Goal: Task Accomplishment & Management: Complete application form

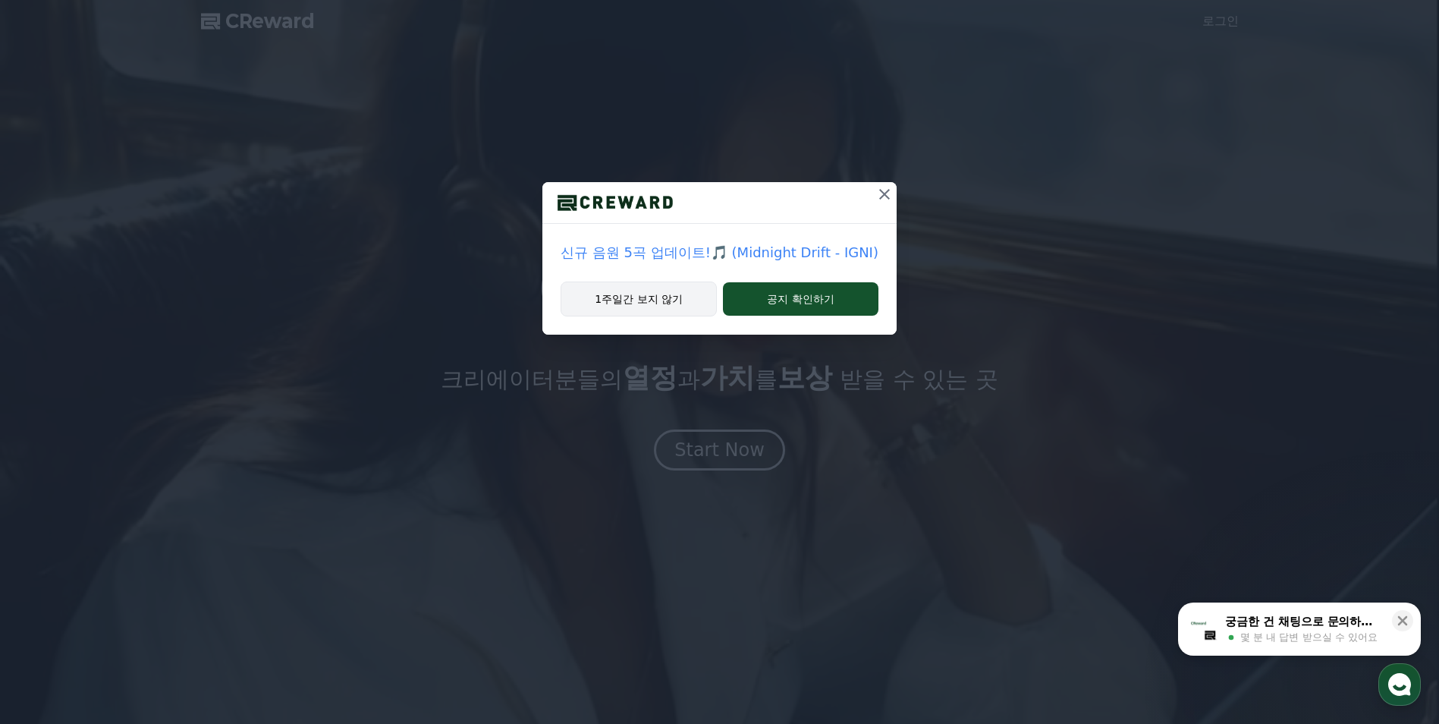
click at [670, 315] on button "1주일간 보지 않기" at bounding box center [639, 299] width 156 height 35
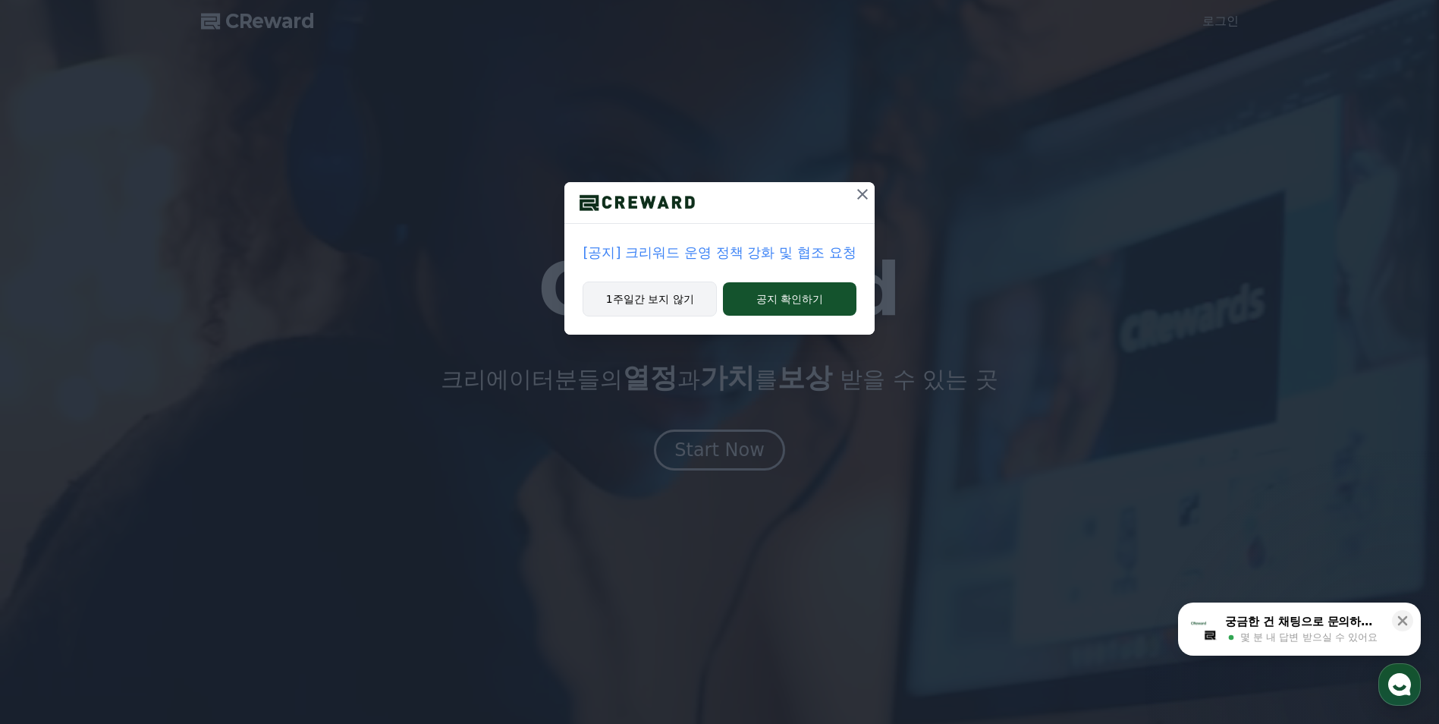
click at [671, 311] on button "1주일간 보지 않기" at bounding box center [650, 299] width 134 height 35
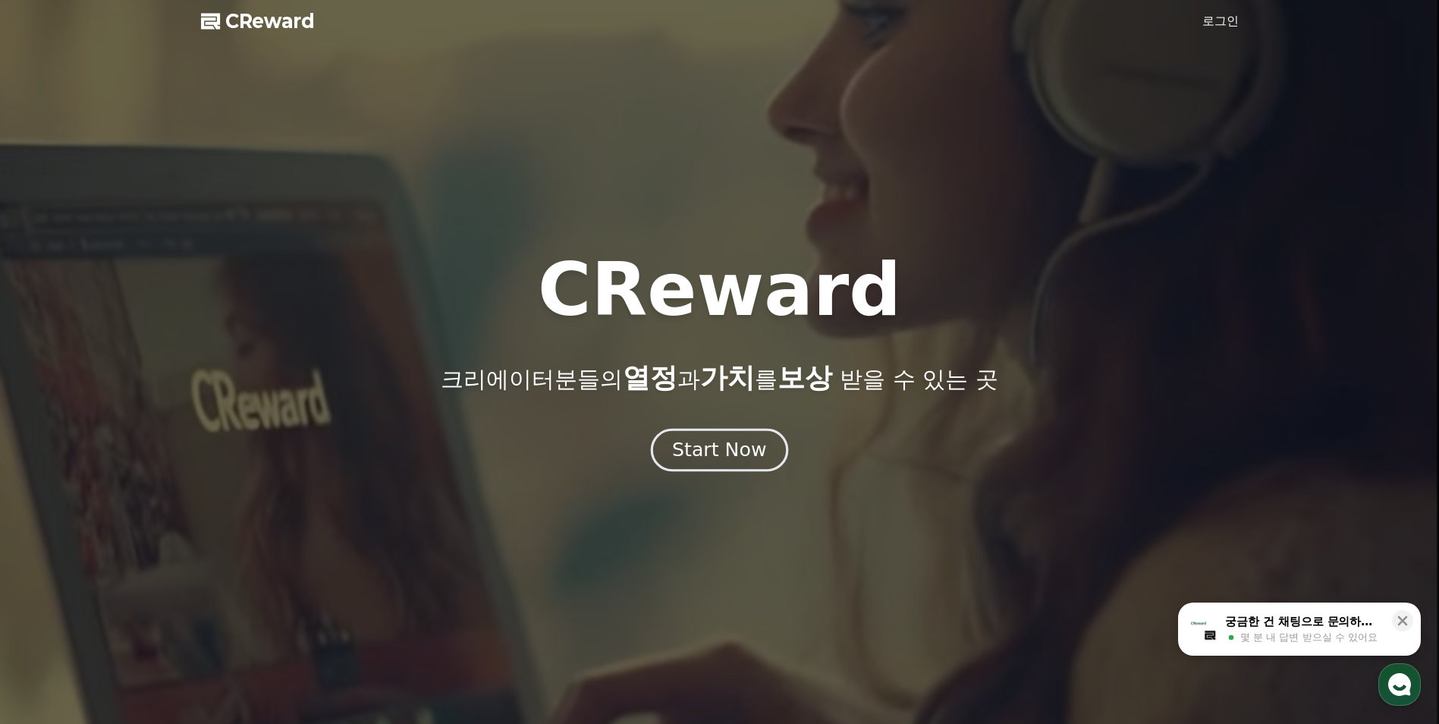
click at [731, 454] on div "Start Now" at bounding box center [719, 450] width 94 height 26
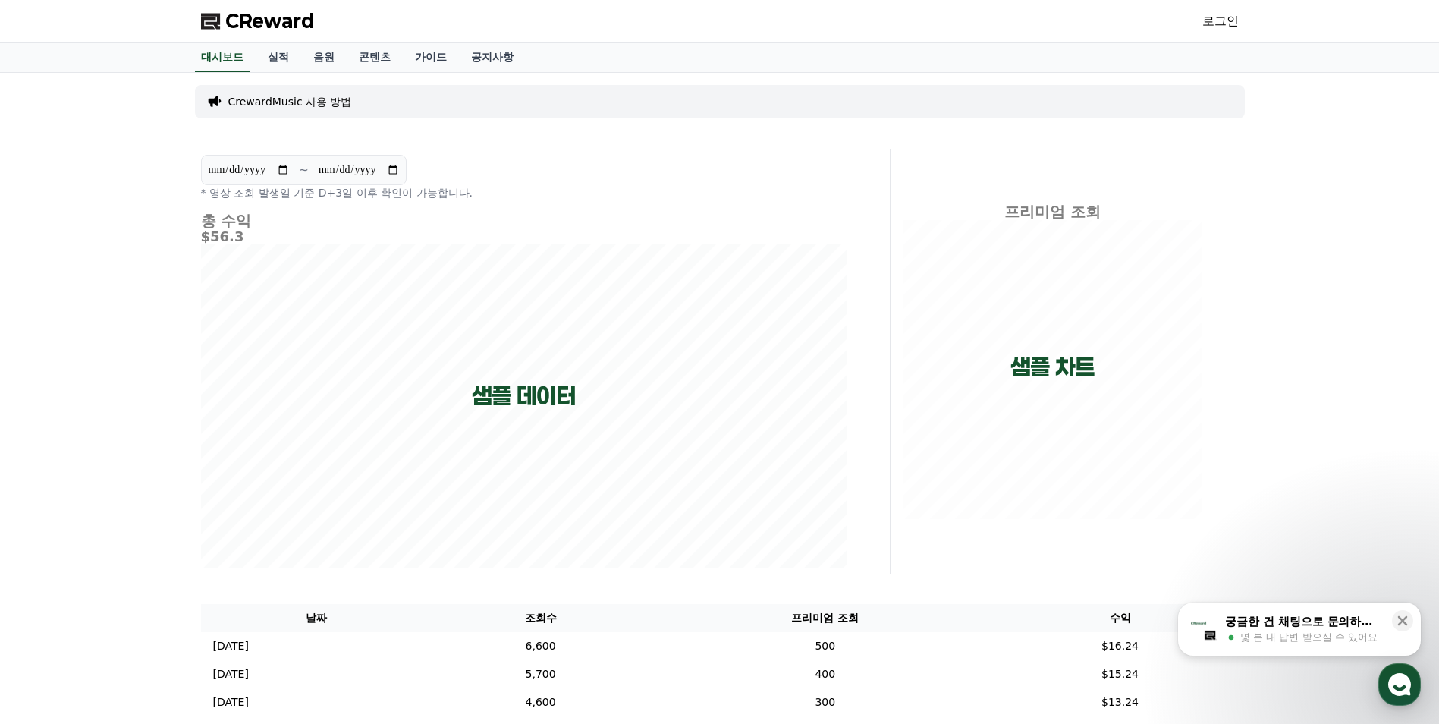
click at [1222, 17] on link "로그인" at bounding box center [1221, 21] width 36 height 18
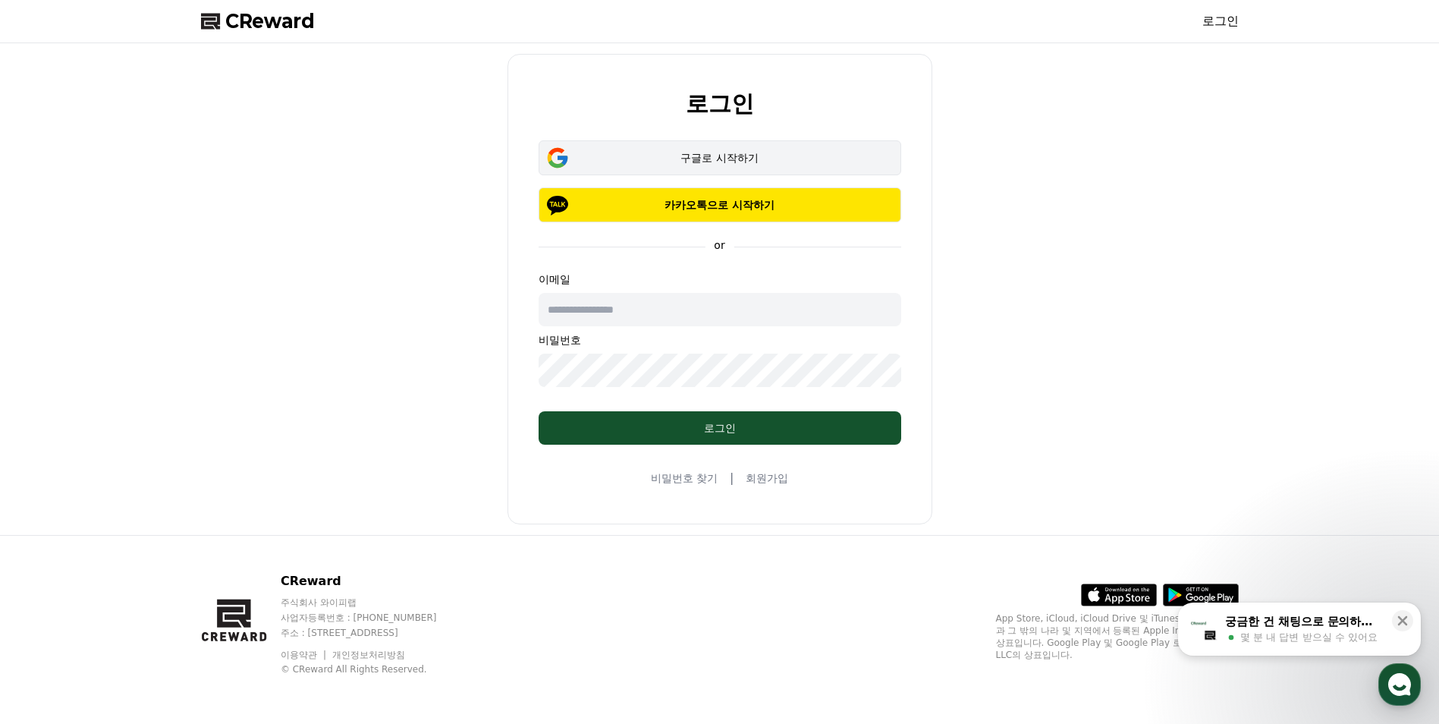
click at [760, 165] on button "구글로 시작하기" at bounding box center [720, 157] width 363 height 35
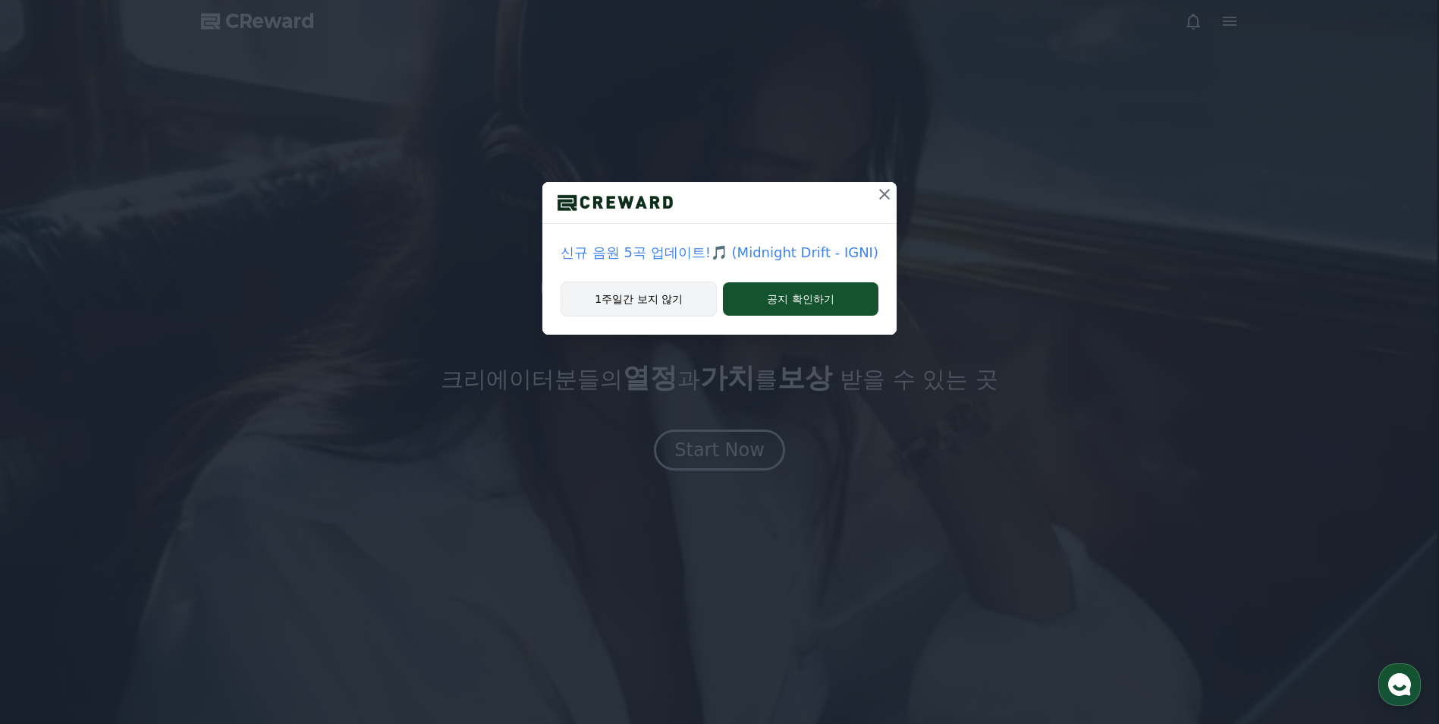
click at [668, 301] on button "1주일간 보지 않기" at bounding box center [639, 299] width 156 height 35
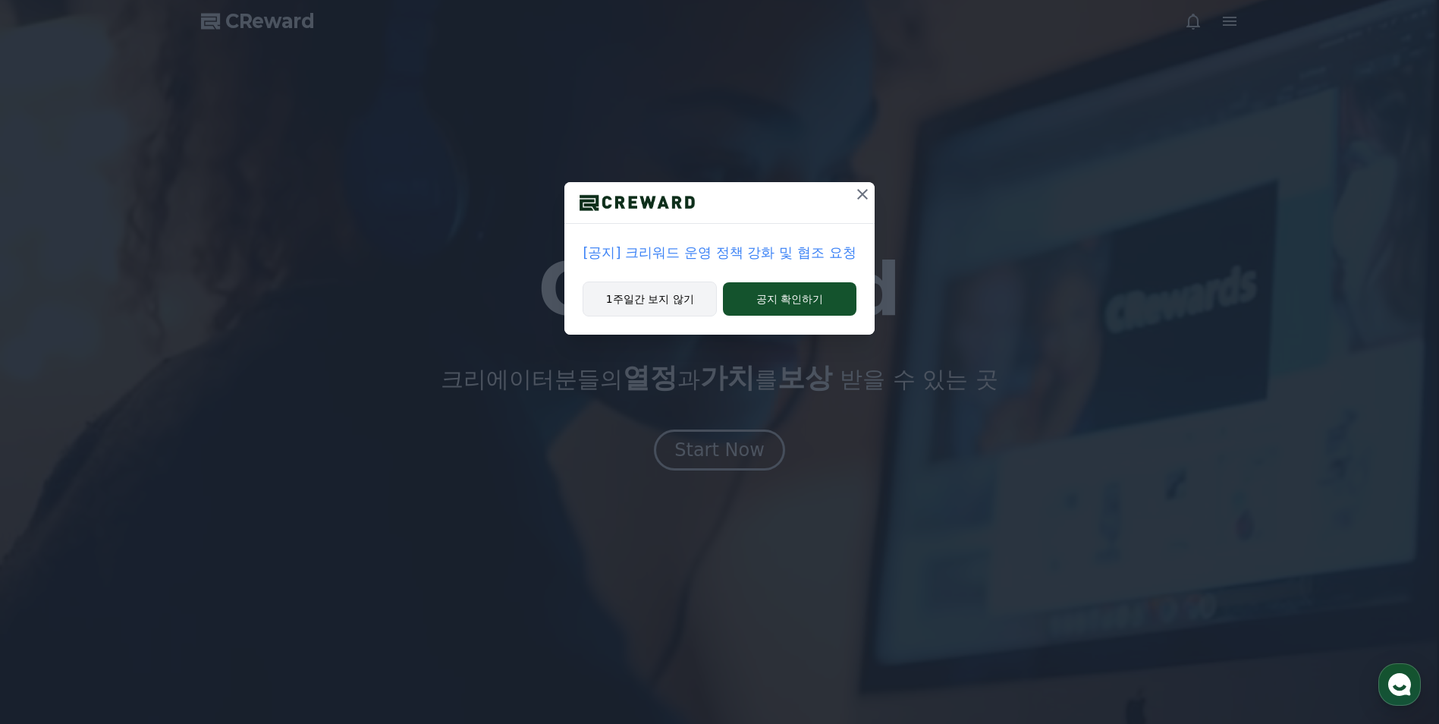
click at [684, 297] on button "1주일간 보지 않기" at bounding box center [650, 299] width 134 height 35
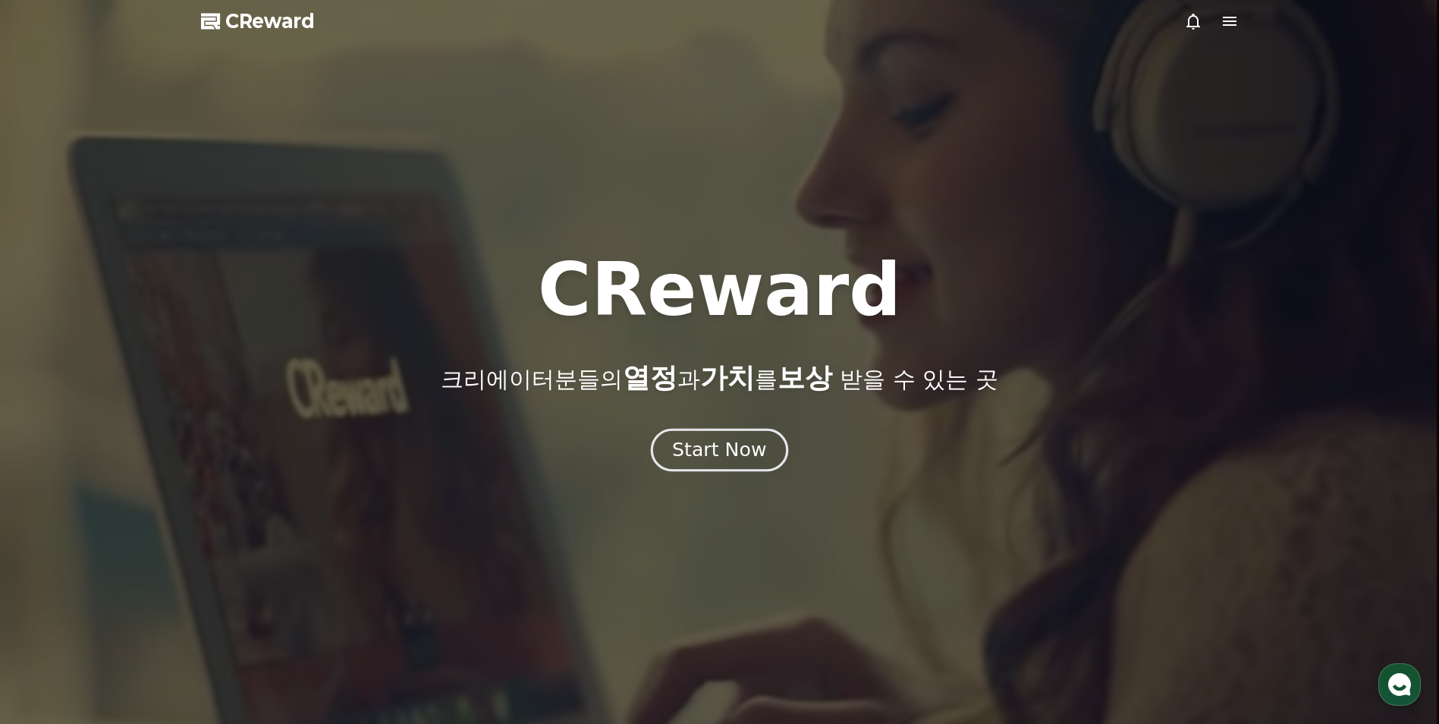
click at [734, 462] on div "Start Now" at bounding box center [719, 450] width 94 height 26
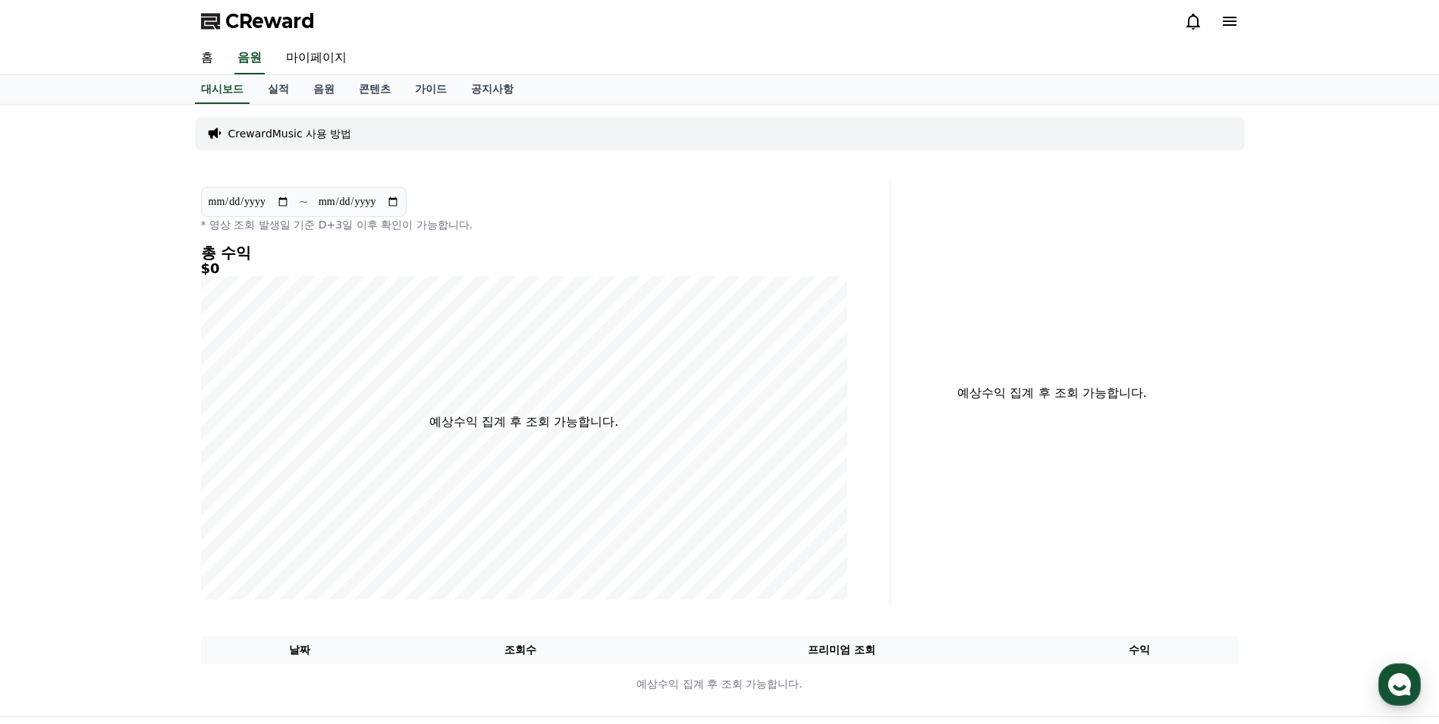
click at [290, 24] on span "CReward" at bounding box center [270, 21] width 90 height 24
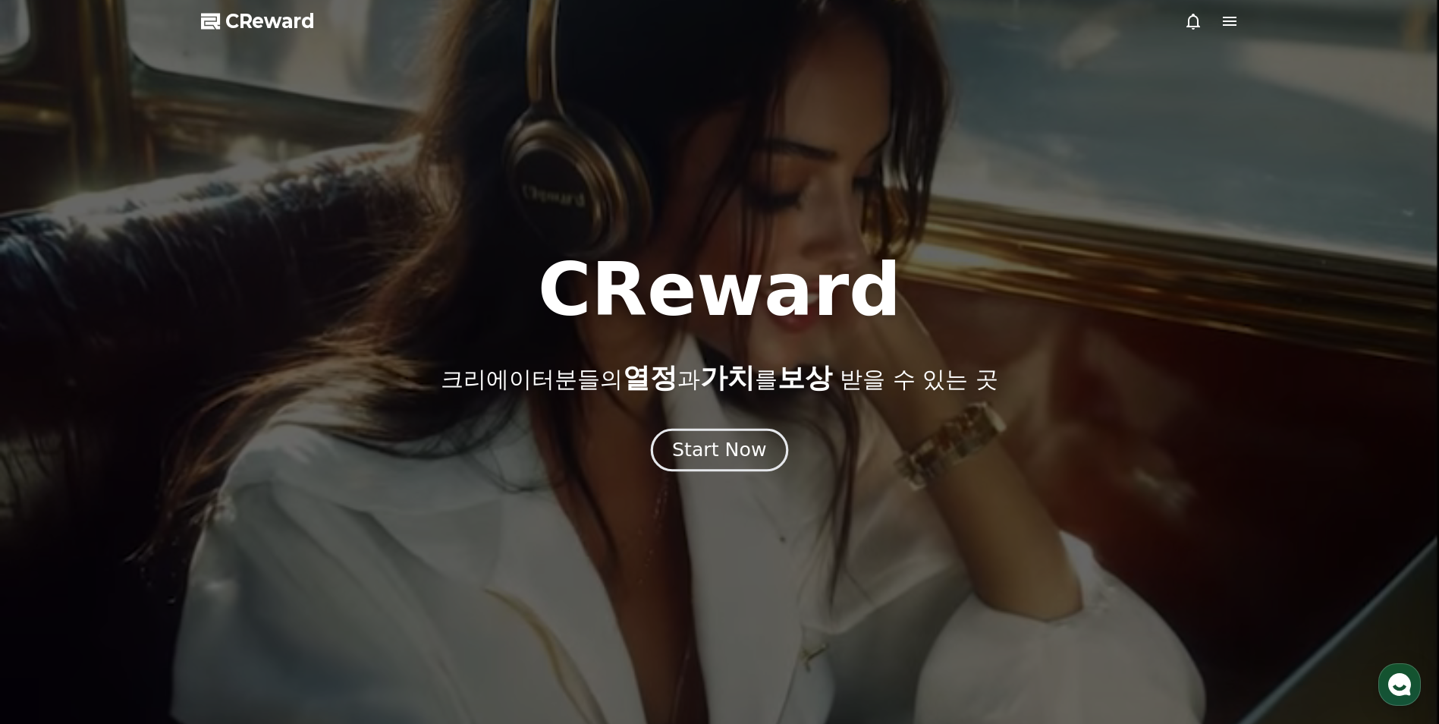
click at [735, 469] on button "Start Now" at bounding box center [719, 450] width 137 height 43
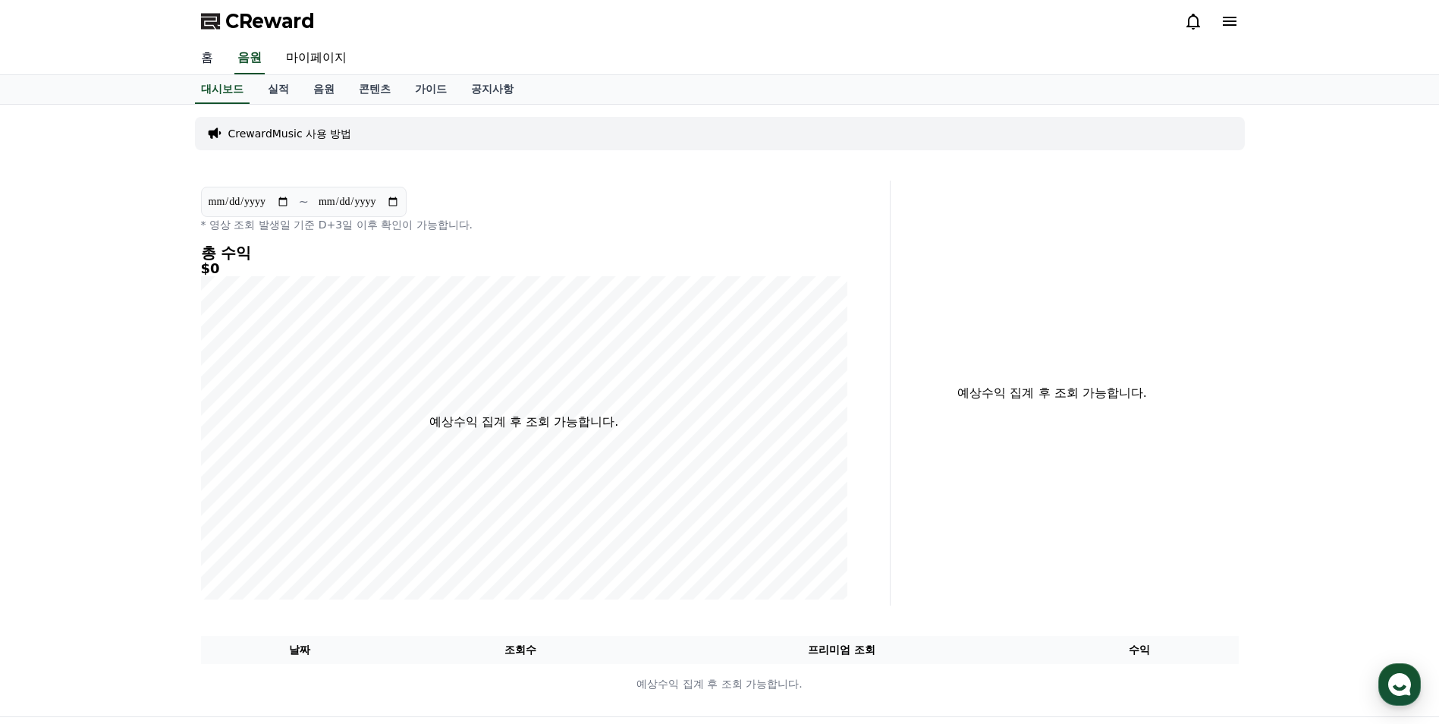
click at [208, 49] on link "홈" at bounding box center [207, 58] width 36 height 32
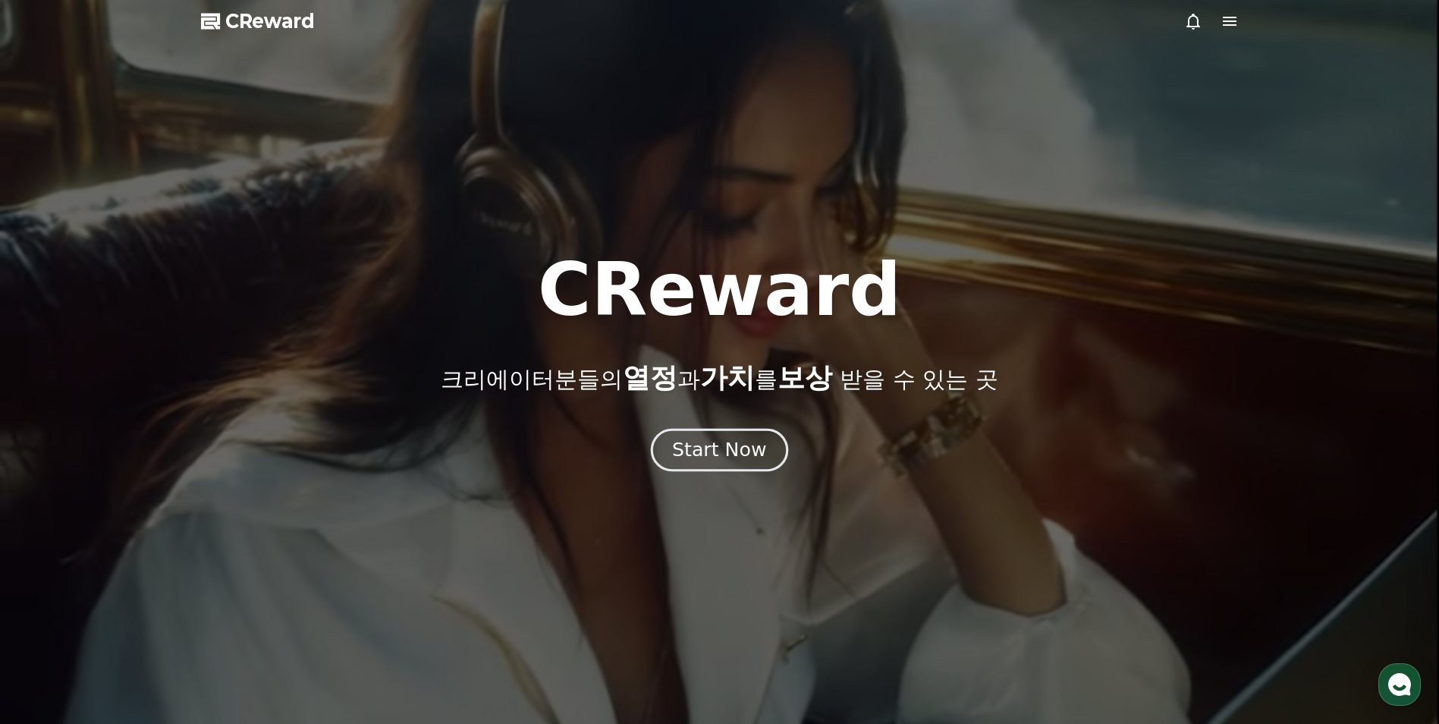
click at [690, 438] on div "Start Now" at bounding box center [719, 450] width 94 height 26
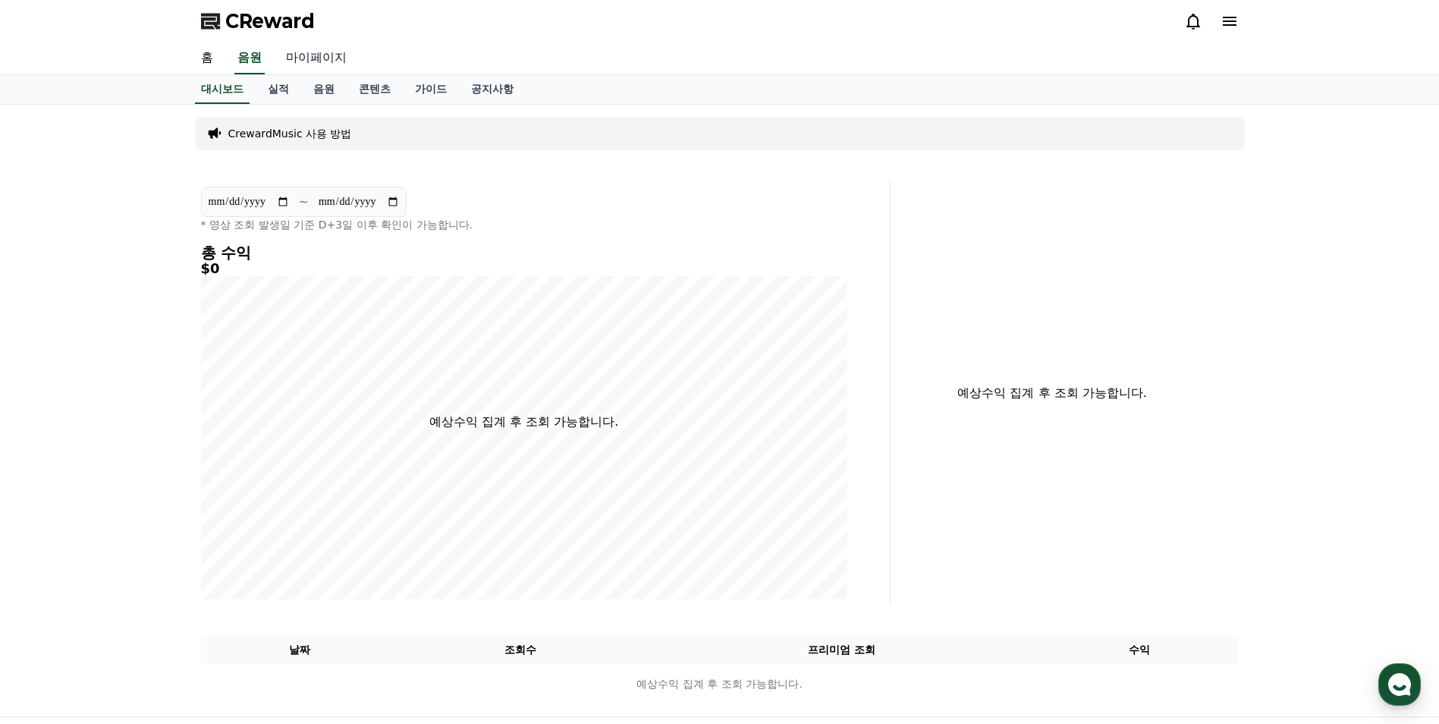
click at [315, 62] on link "마이페이지" at bounding box center [316, 58] width 85 height 32
select select "**********"
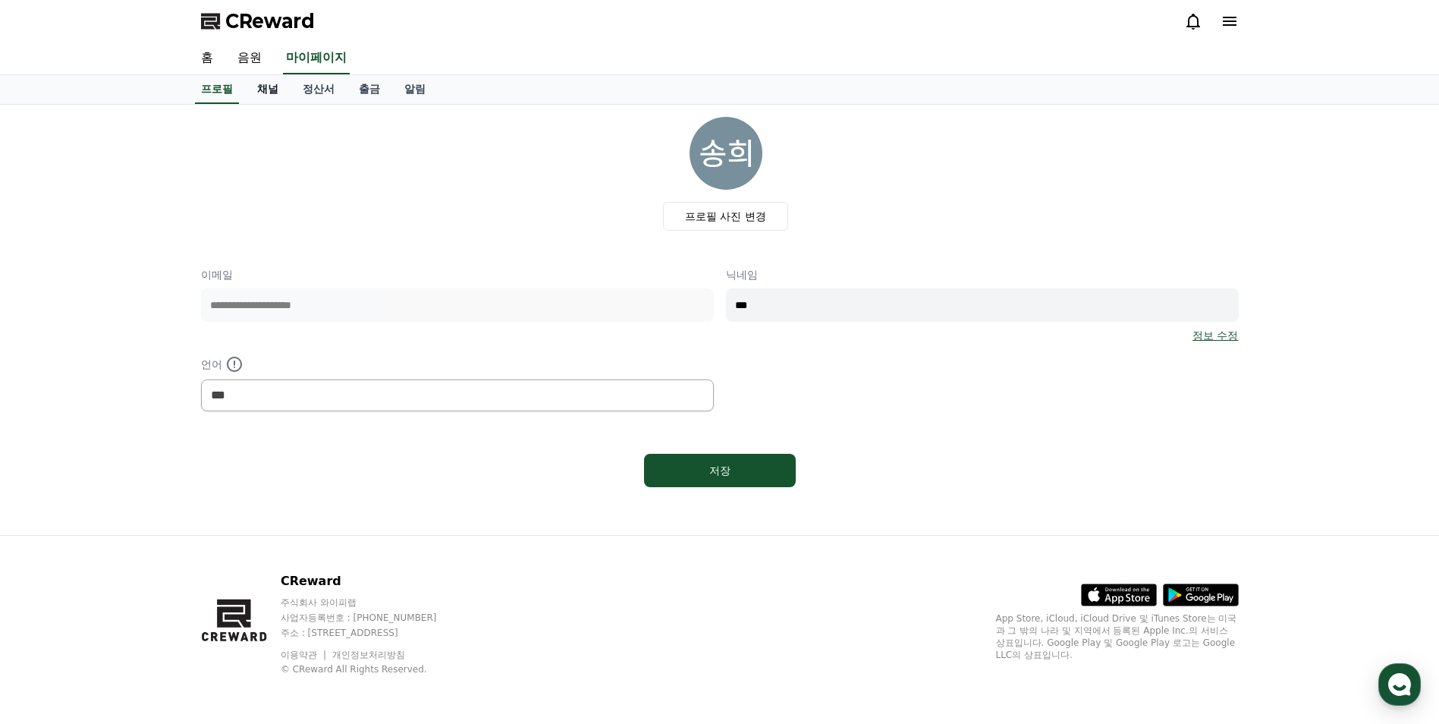
click at [272, 87] on link "채널" at bounding box center [268, 89] width 46 height 29
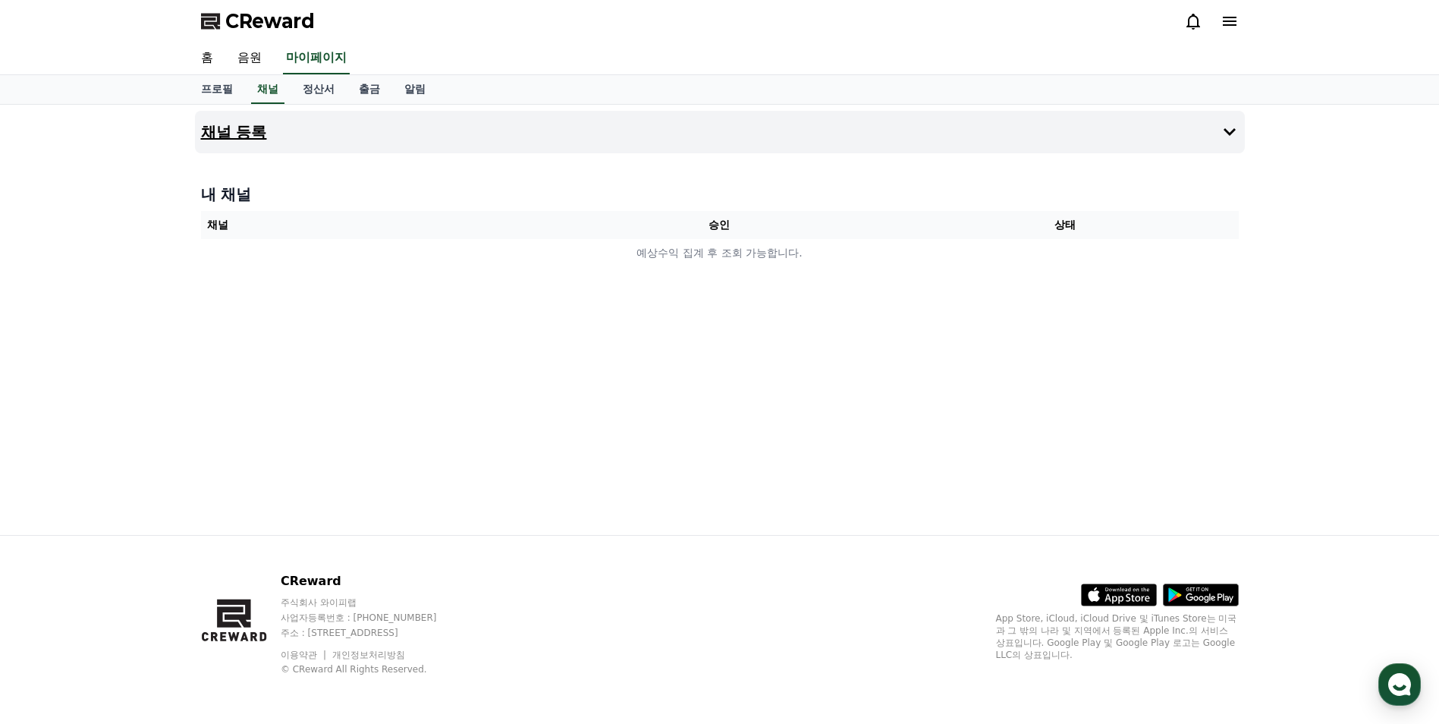
click at [251, 124] on h4 "채널 등록" at bounding box center [234, 132] width 66 height 17
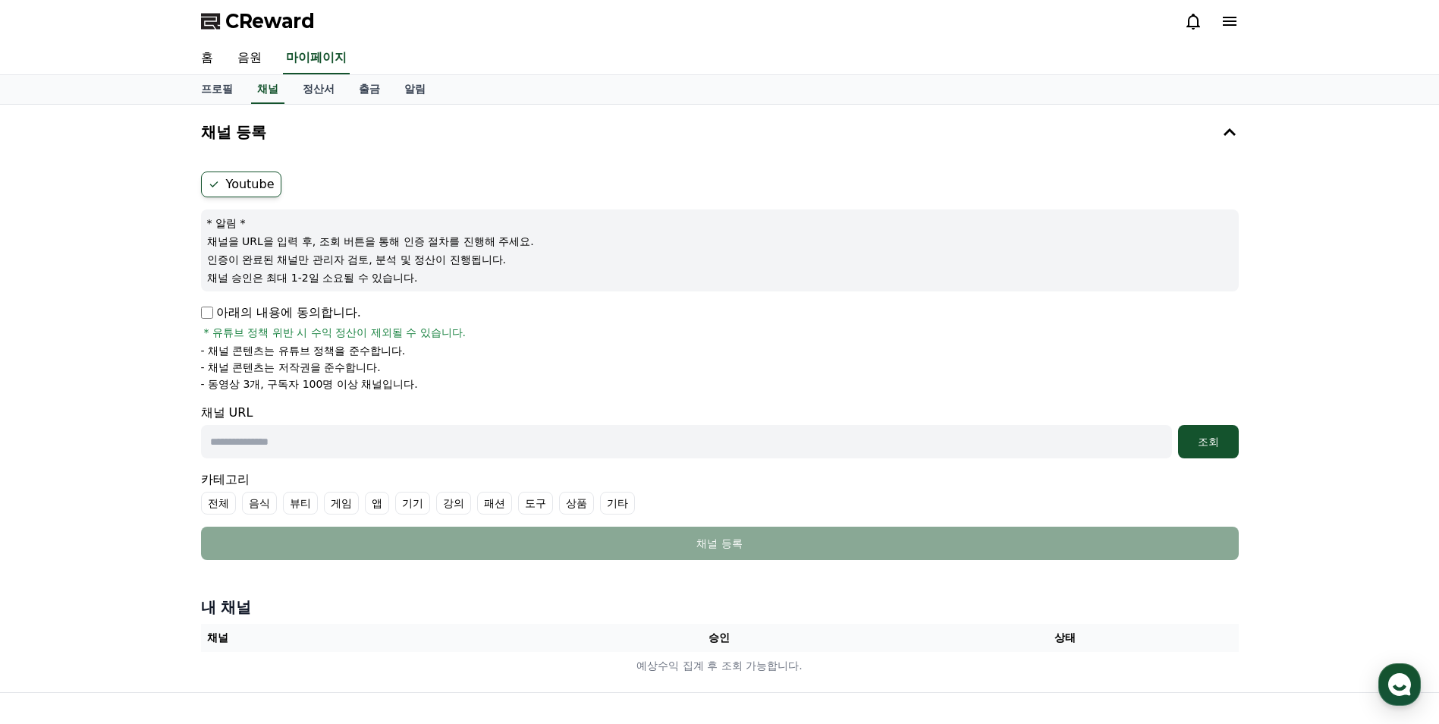
click at [329, 311] on p "아래의 내용에 동의합니다." at bounding box center [281, 313] width 160 height 18
click at [210, 305] on p "아래의 내용에 동의합니다." at bounding box center [281, 313] width 160 height 18
click at [323, 448] on input "text" at bounding box center [686, 441] width 971 height 33
paste input "**********"
type input "**********"
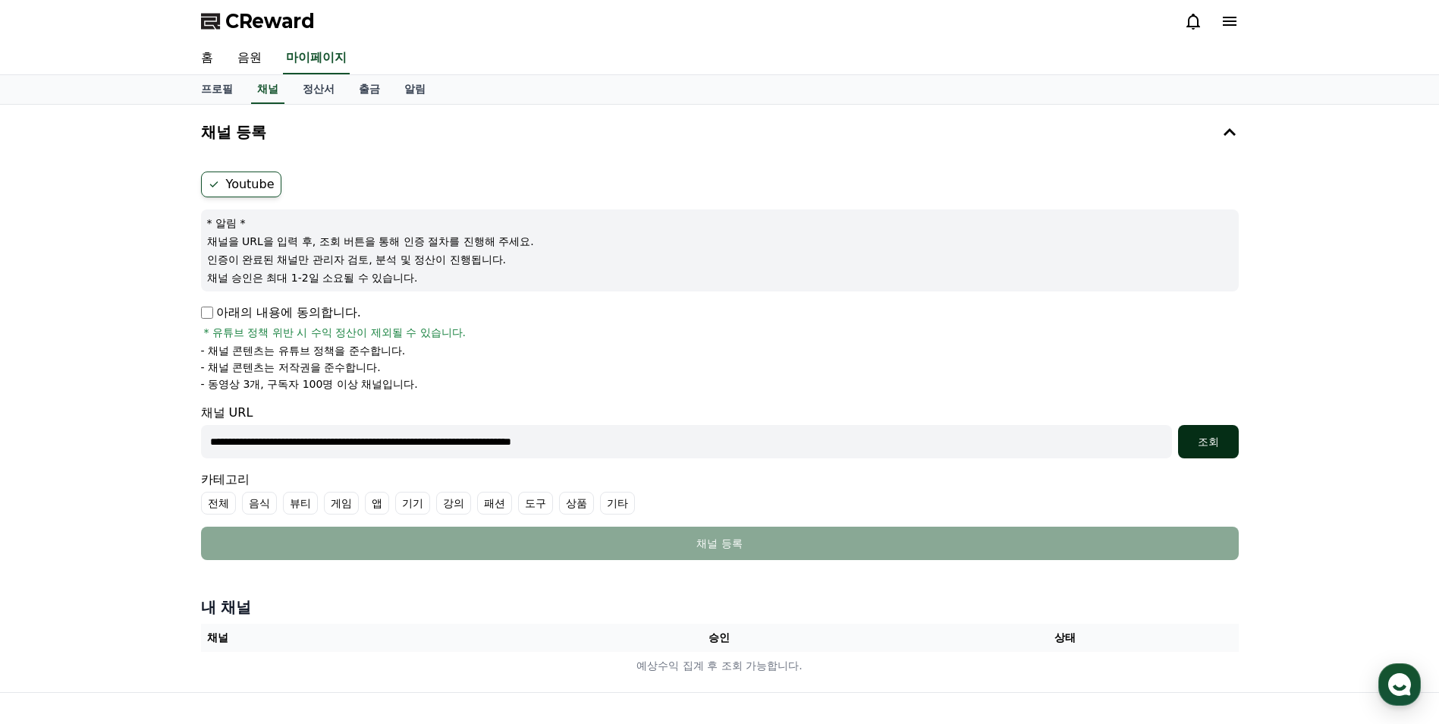
click at [1213, 436] on div "조회" at bounding box center [1208, 441] width 49 height 15
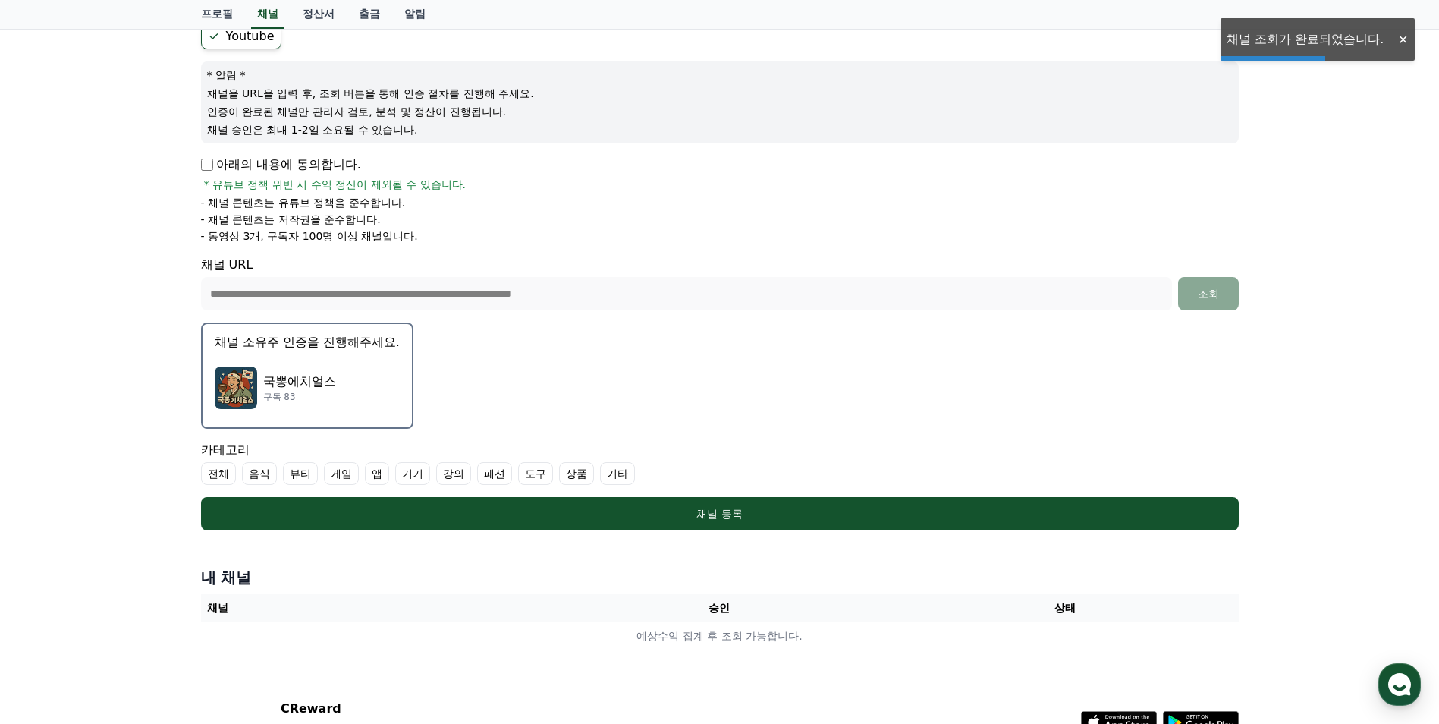
scroll to position [275, 0]
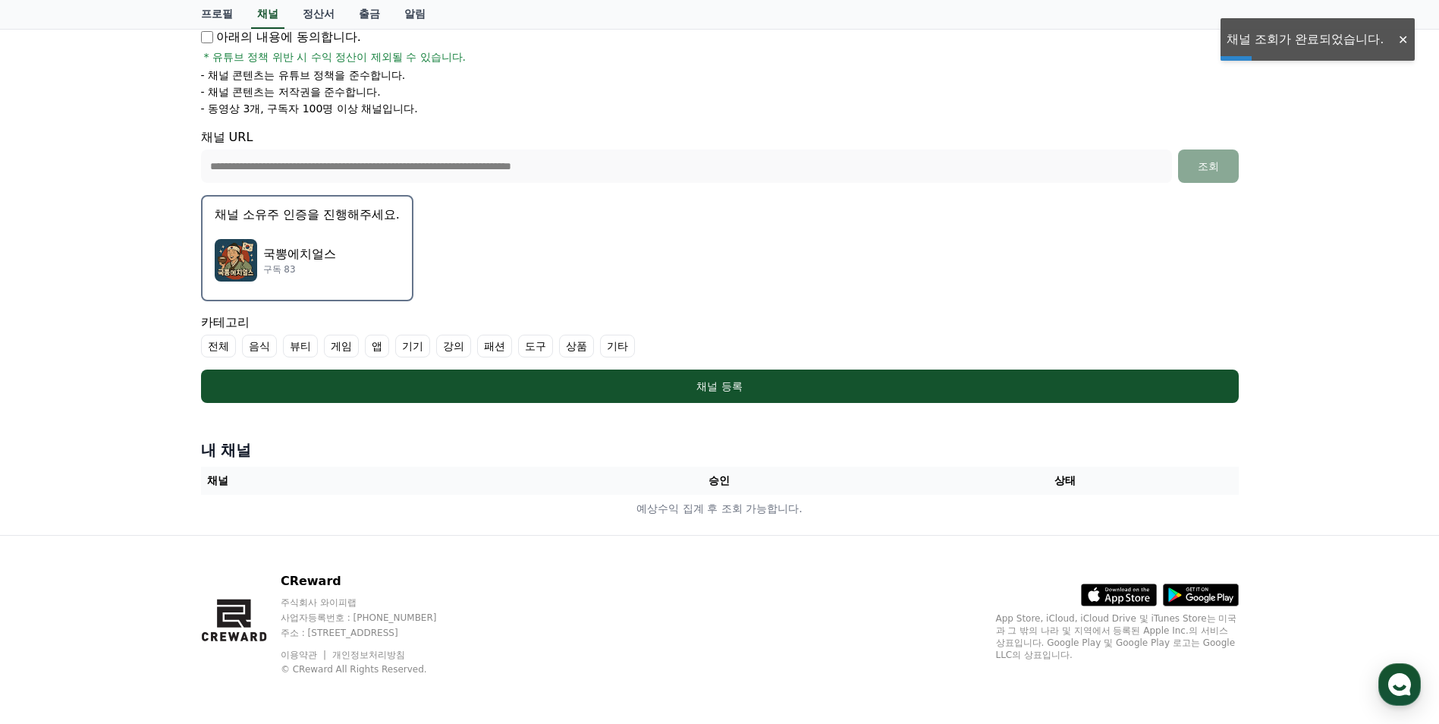
click at [342, 266] on div "국뽕에치얼스 구독 83" at bounding box center [307, 260] width 185 height 61
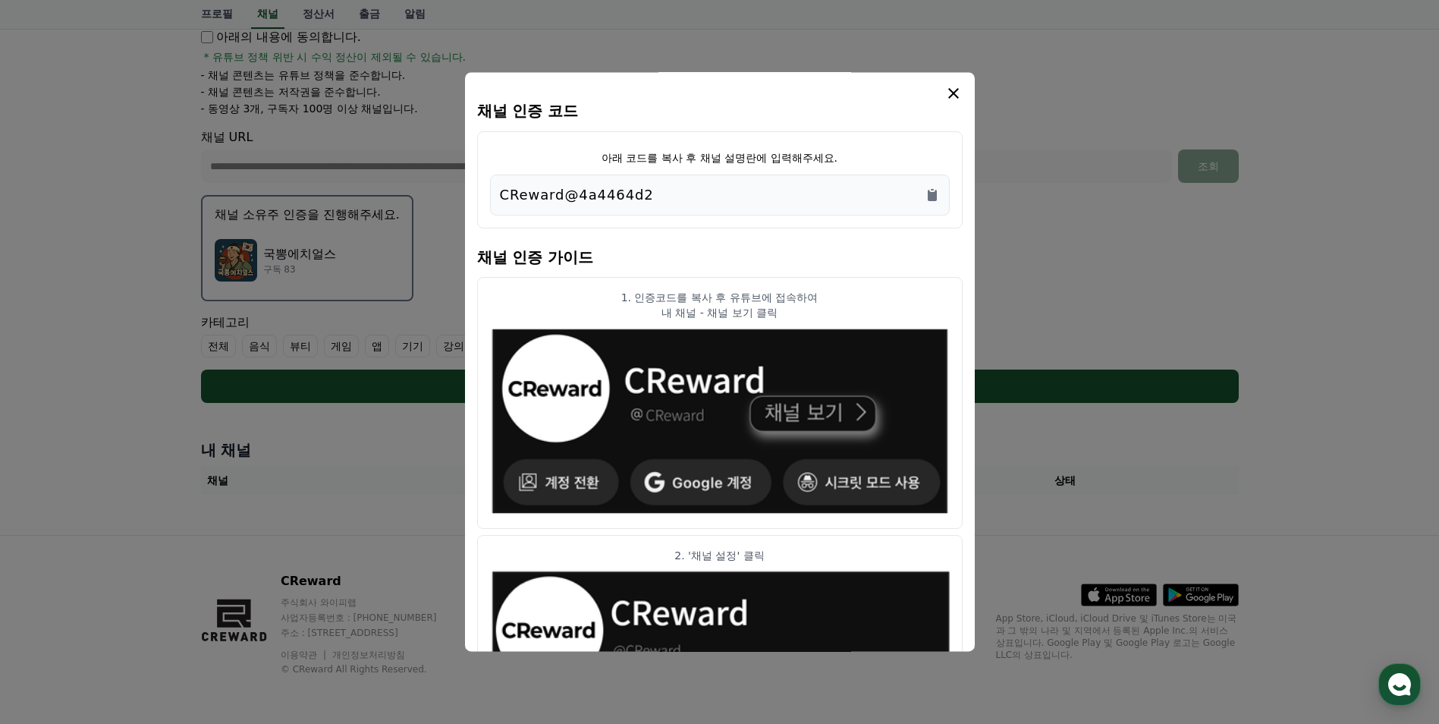
click at [291, 251] on button "close modal" at bounding box center [719, 362] width 1439 height 724
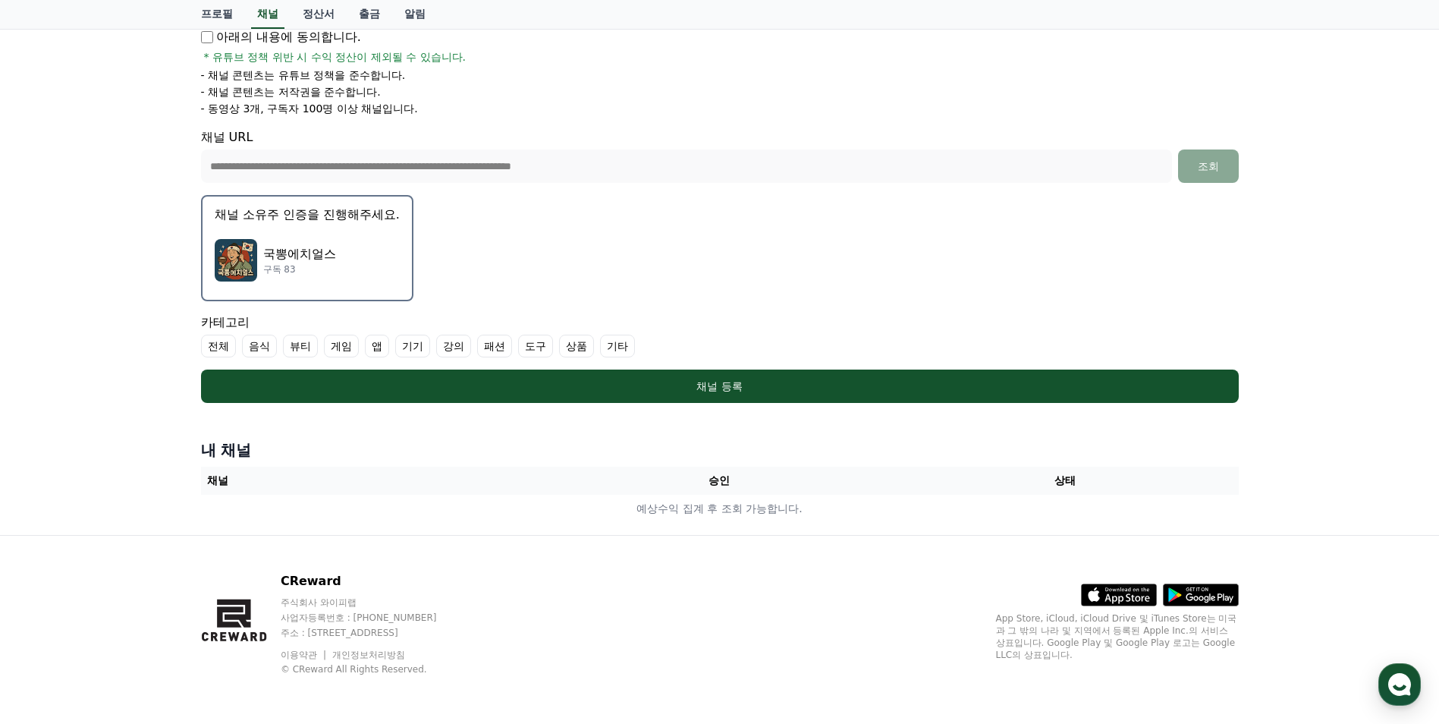
click at [291, 251] on p "국뽕에치얼스" at bounding box center [299, 254] width 73 height 18
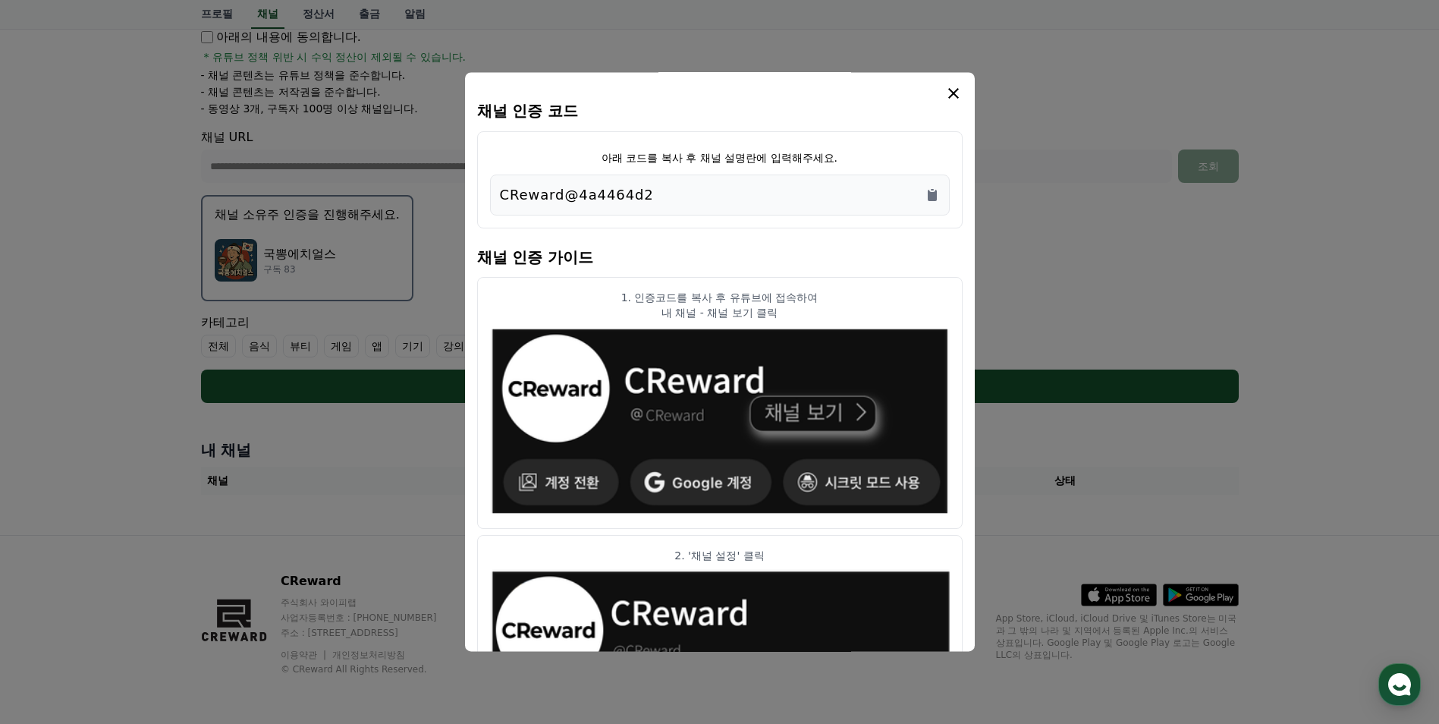
click at [824, 199] on div "CReward@4a4464d2" at bounding box center [720, 194] width 440 height 21
click at [936, 194] on icon "Copy to clipboard" at bounding box center [932, 195] width 9 height 11
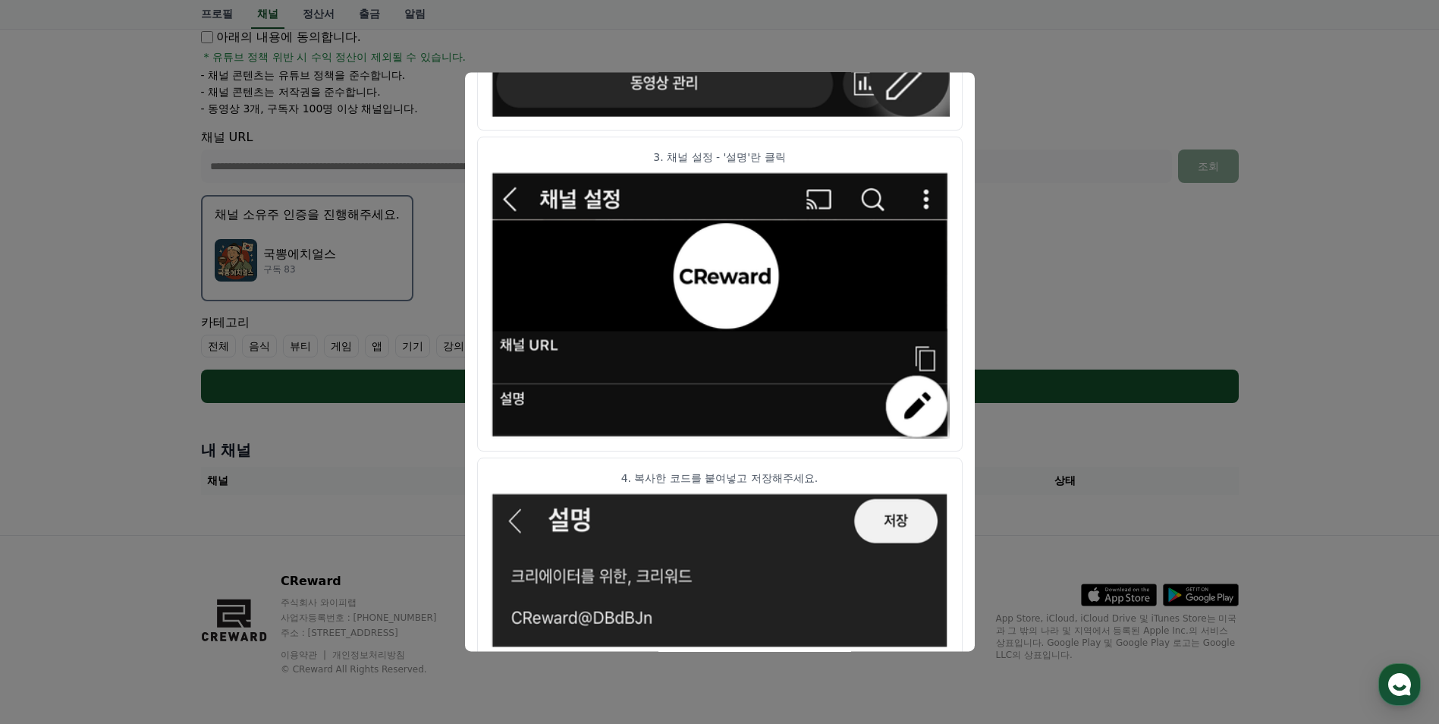
scroll to position [731, 0]
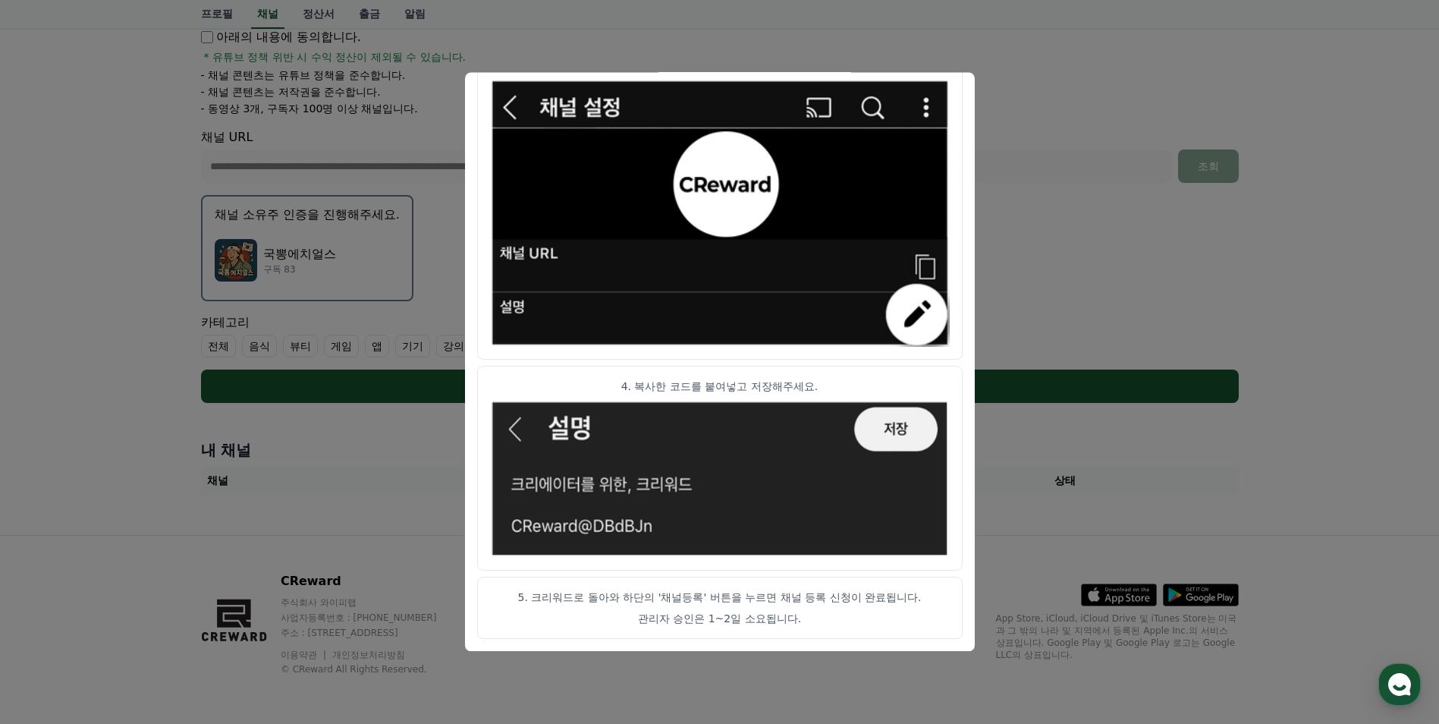
click at [1364, 239] on button "close modal" at bounding box center [719, 362] width 1439 height 724
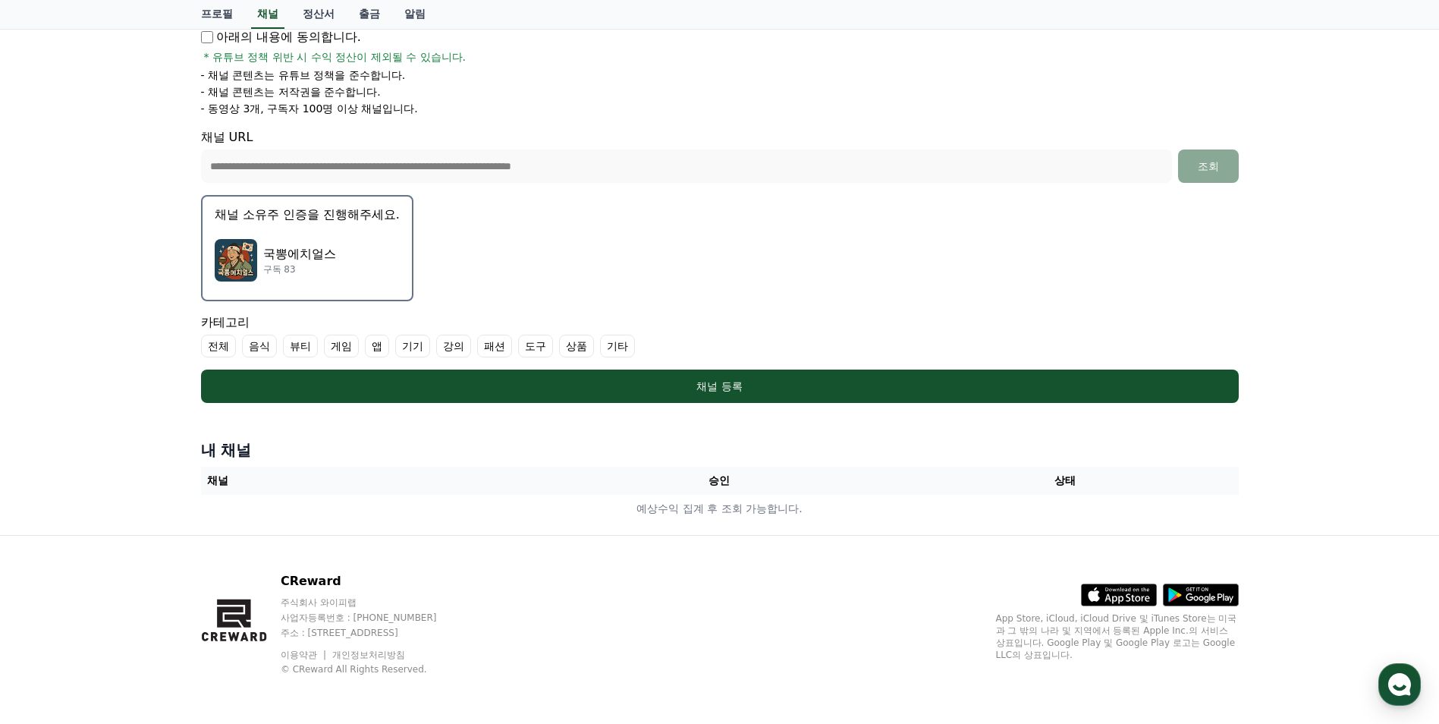
click at [586, 367] on form "**********" at bounding box center [720, 149] width 1038 height 507
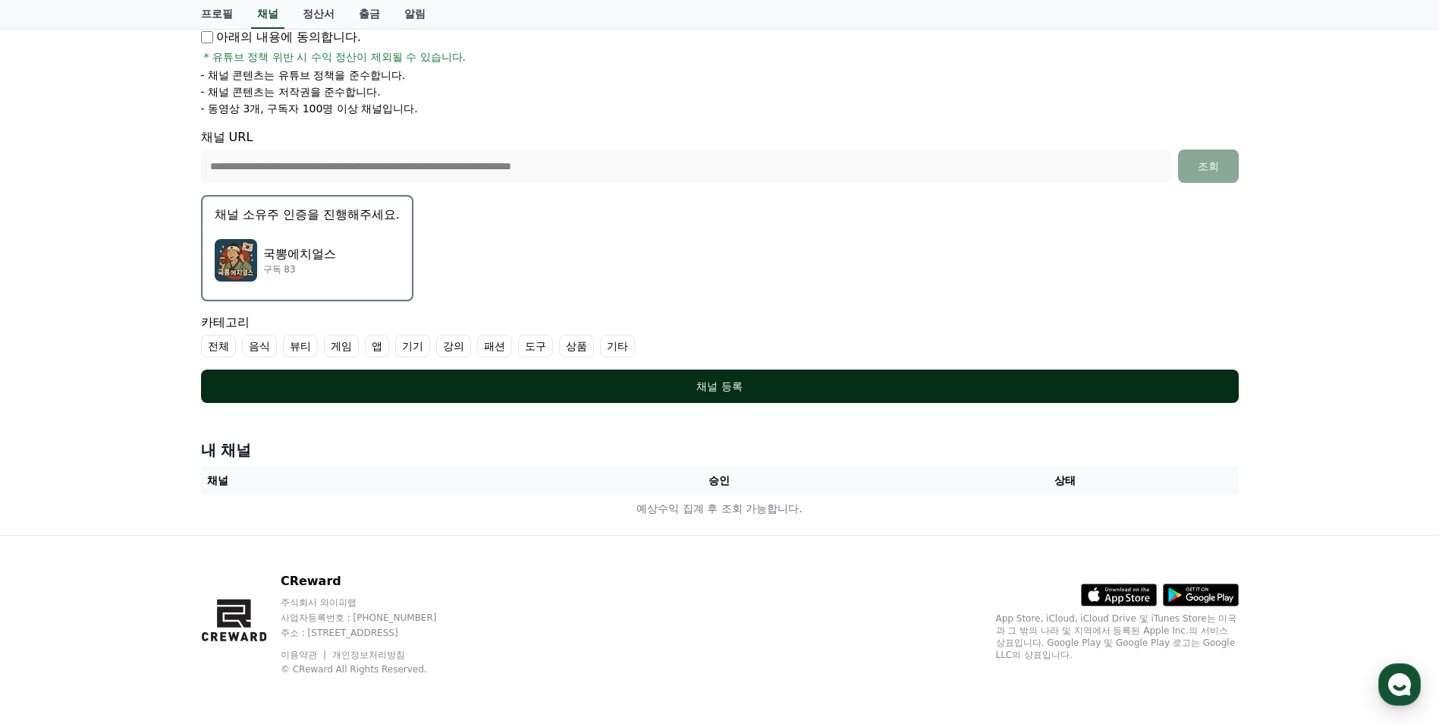
click at [586, 381] on div "채널 등록" at bounding box center [719, 386] width 977 height 15
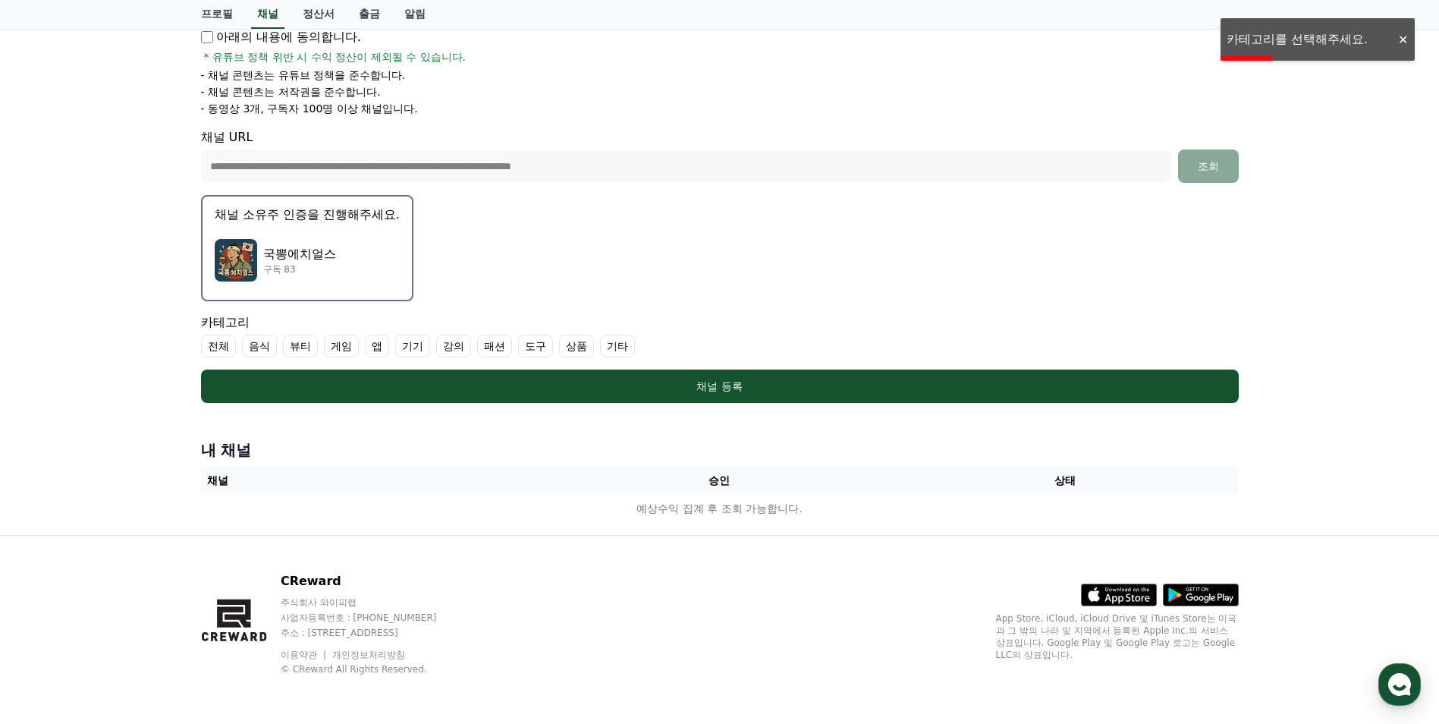
click at [618, 342] on label "기타" at bounding box center [617, 346] width 35 height 23
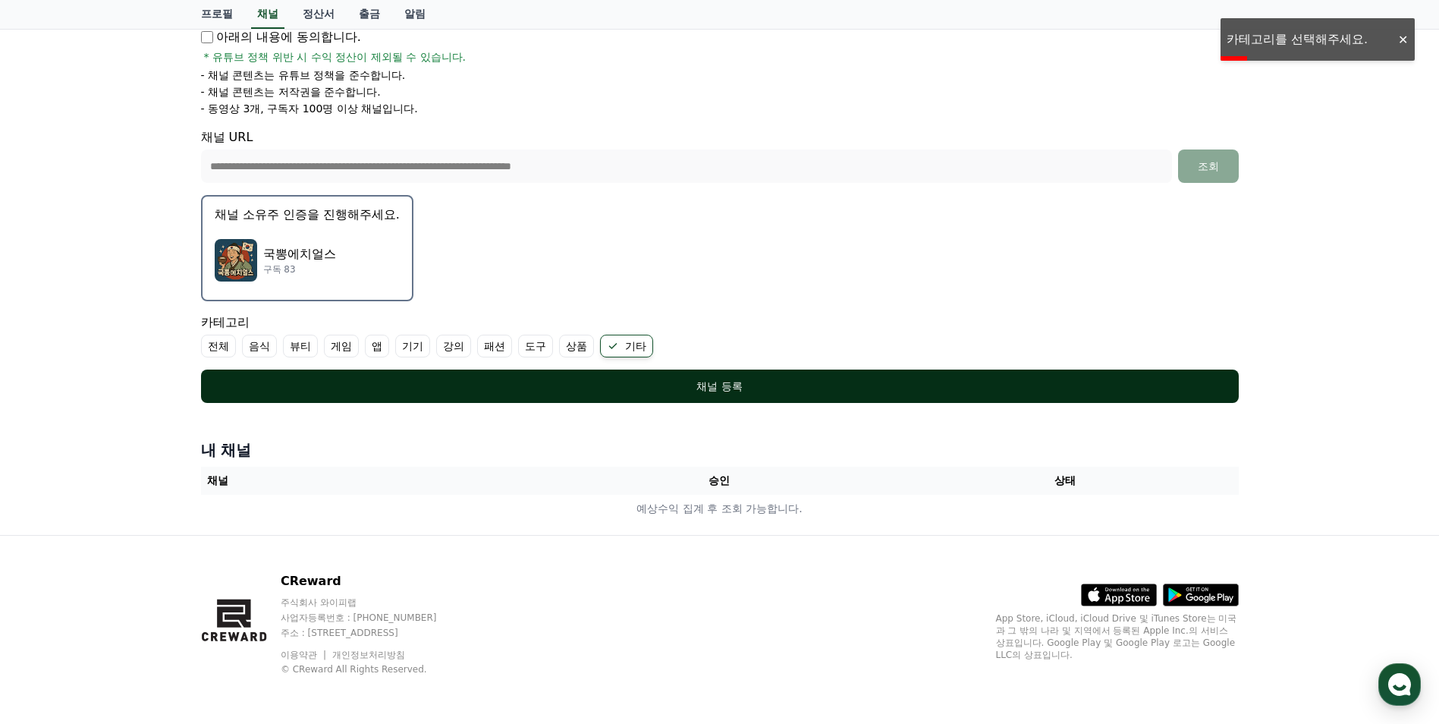
click at [659, 385] on div "채널 등록" at bounding box center [719, 386] width 977 height 15
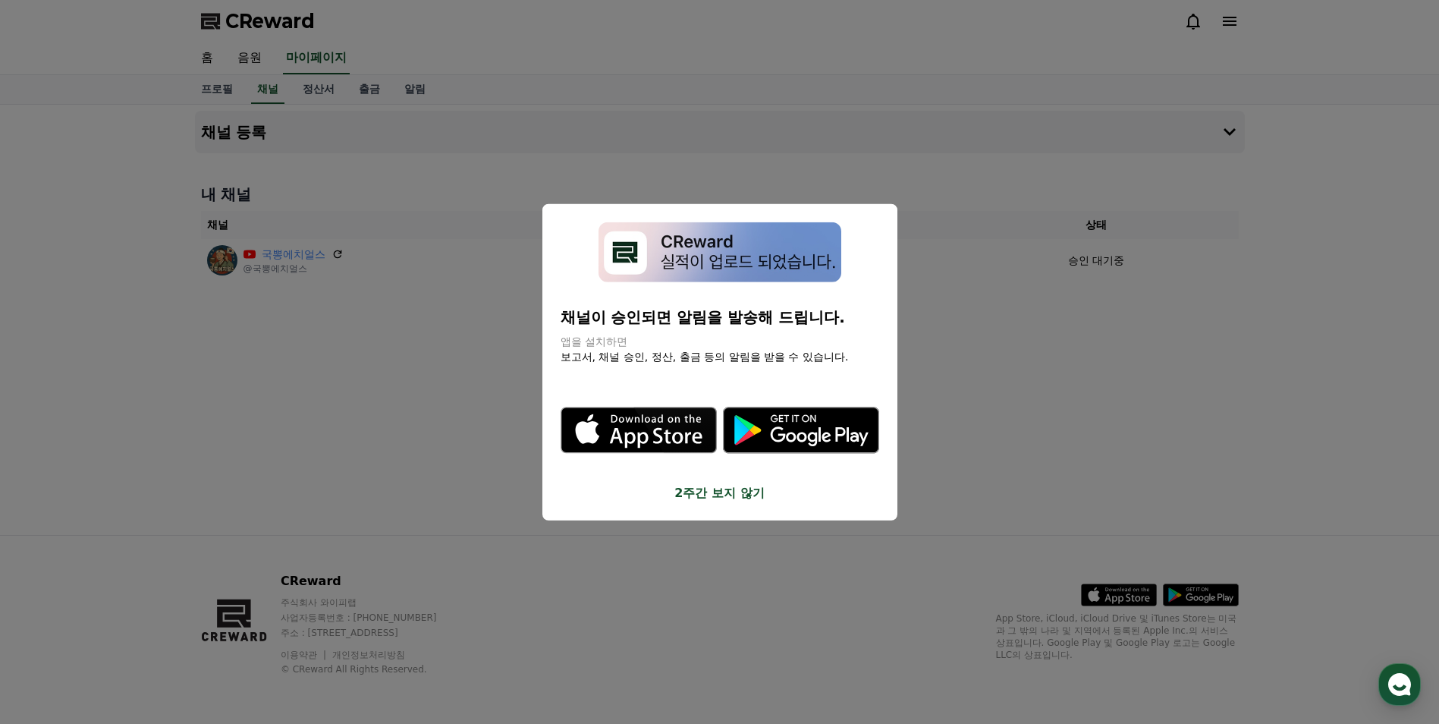
click at [730, 489] on button "2주간 보지 않기" at bounding box center [720, 492] width 319 height 18
